Goal: Task Accomplishment & Management: Manage account settings

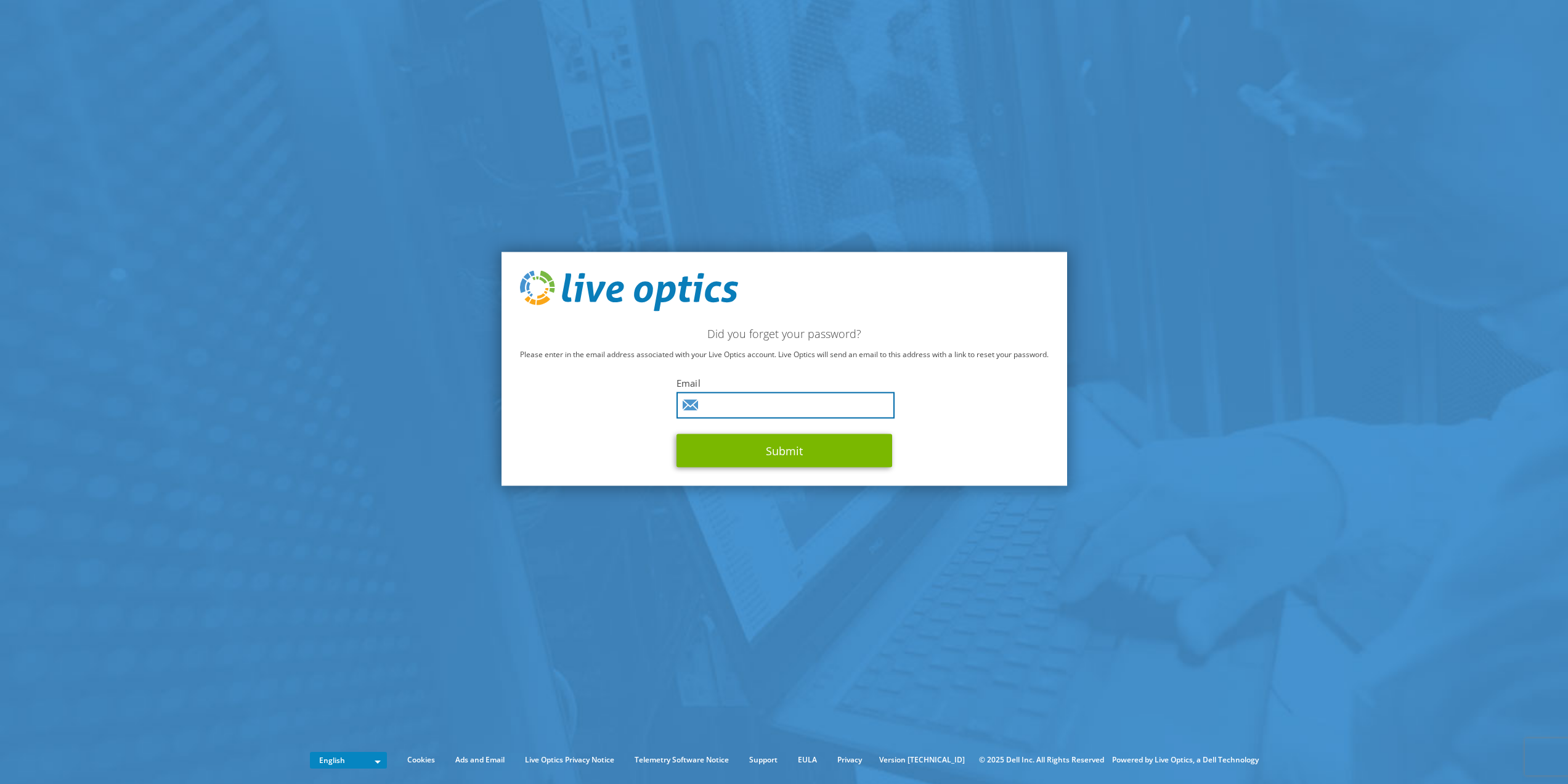
click at [761, 407] on input "text" at bounding box center [785, 405] width 218 height 27
type input "slovins@aewinc.com"
click at [780, 456] on button "Submit" at bounding box center [784, 450] width 216 height 34
click at [765, 410] on input "text" at bounding box center [785, 405] width 218 height 27
type input "smastracco@aewinc.com"
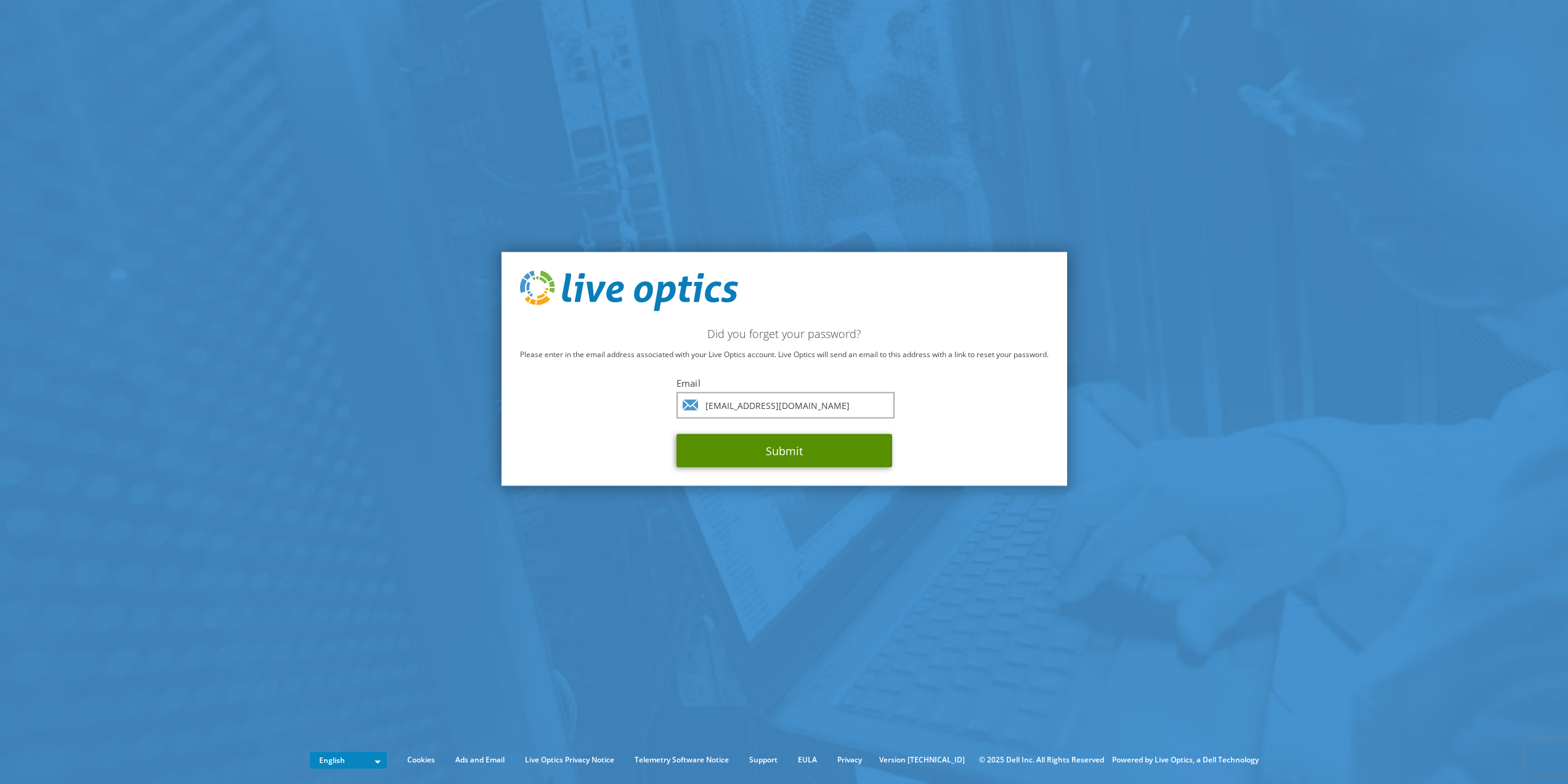
click at [767, 458] on button "Submit" at bounding box center [784, 450] width 216 height 34
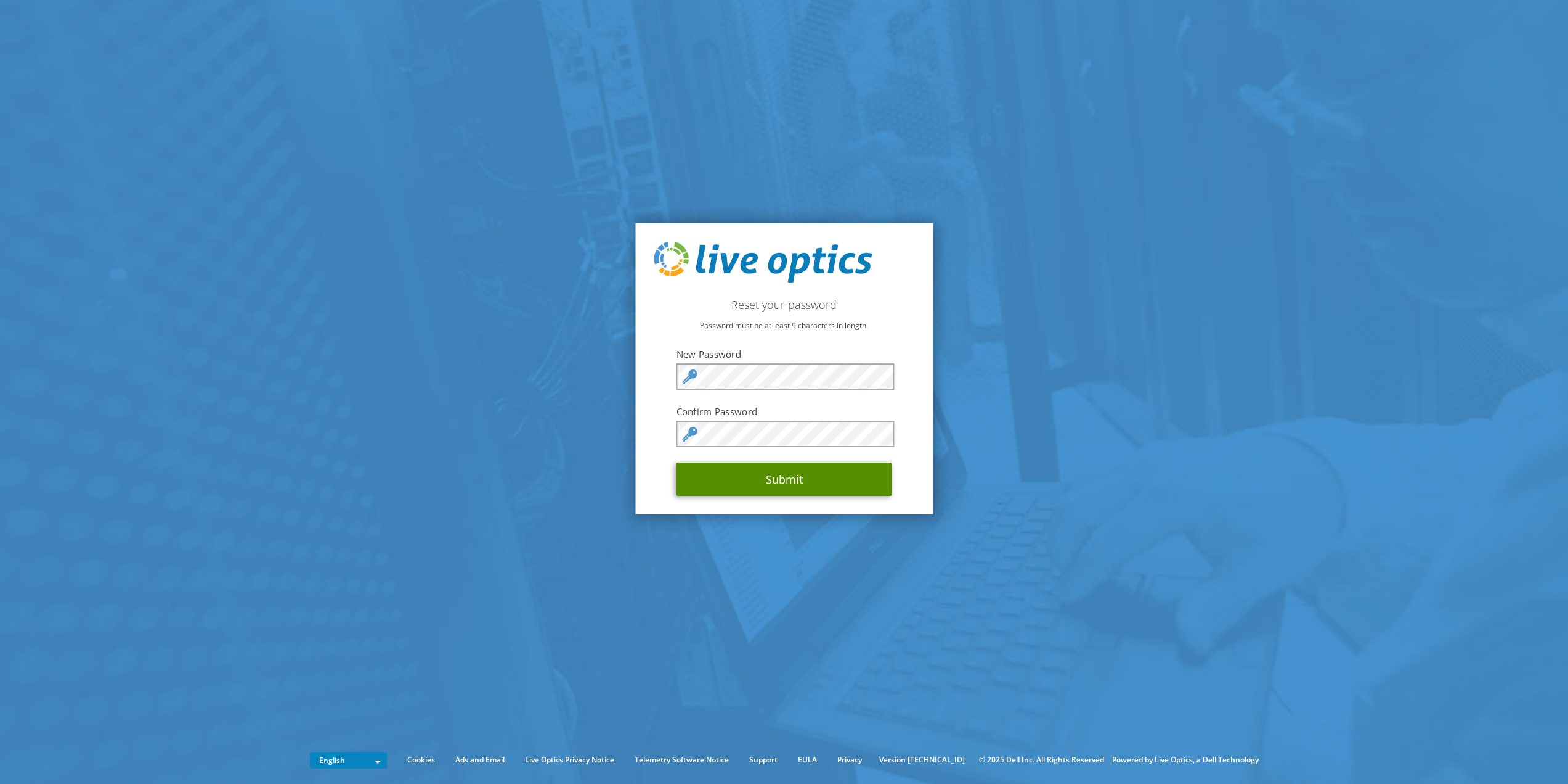
click at [782, 484] on button "Submit" at bounding box center [784, 479] width 216 height 34
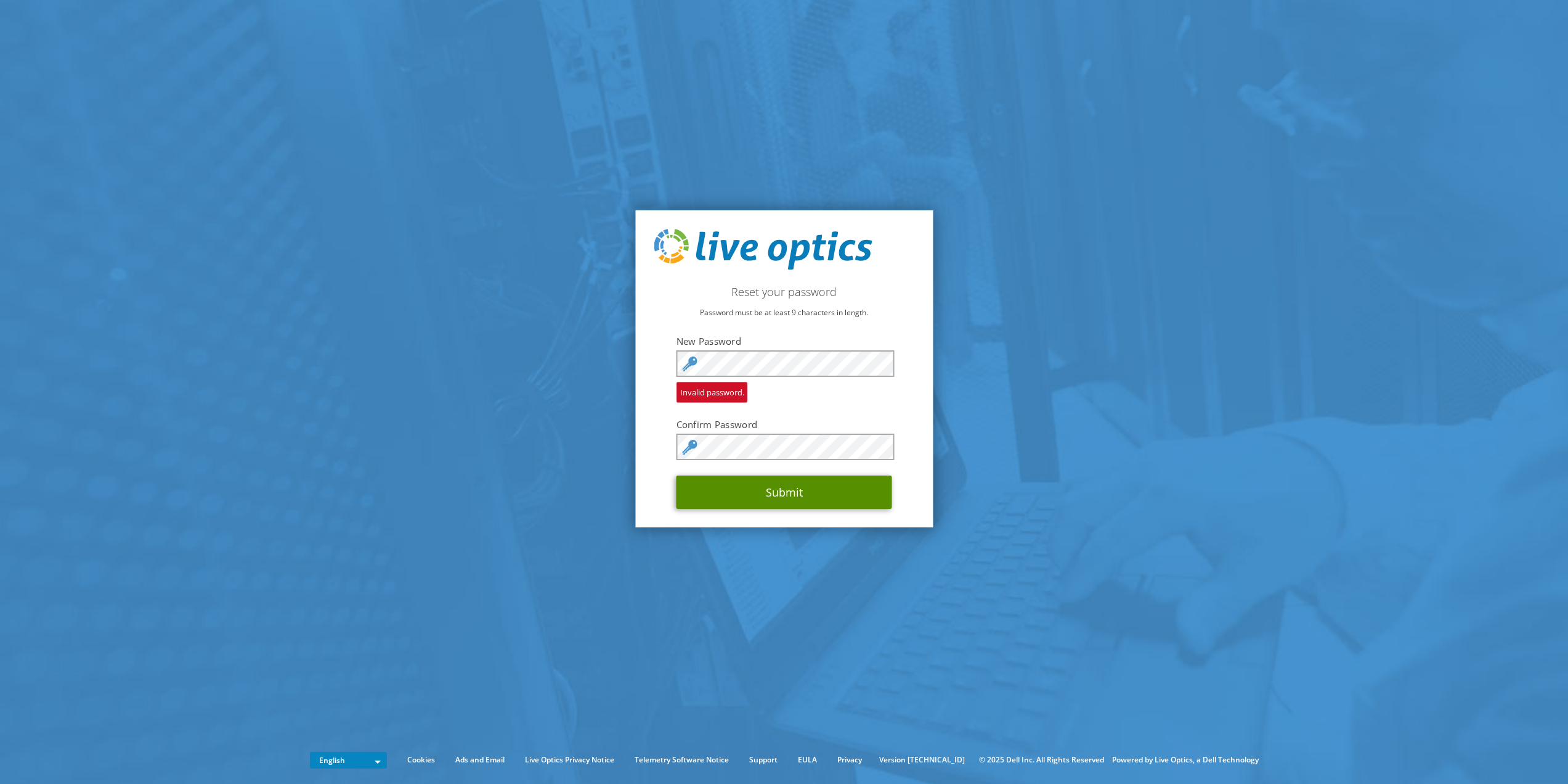
click at [800, 494] on button "Submit" at bounding box center [784, 492] width 216 height 34
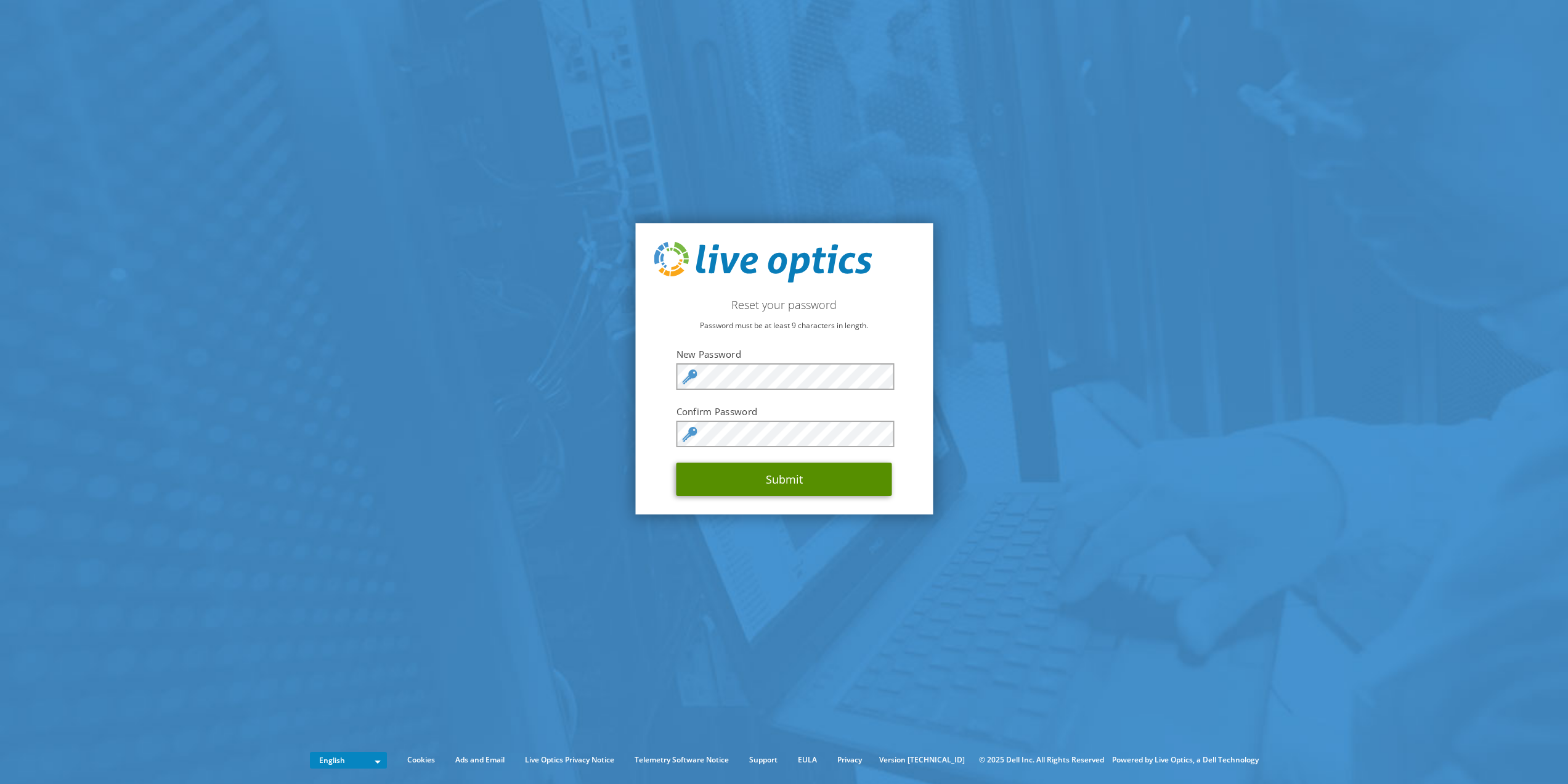
drag, startPoint x: 797, startPoint y: 477, endPoint x: 758, endPoint y: 484, distance: 39.6
click at [798, 477] on button "Submit" at bounding box center [784, 479] width 216 height 34
